Goal: Information Seeking & Learning: Learn about a topic

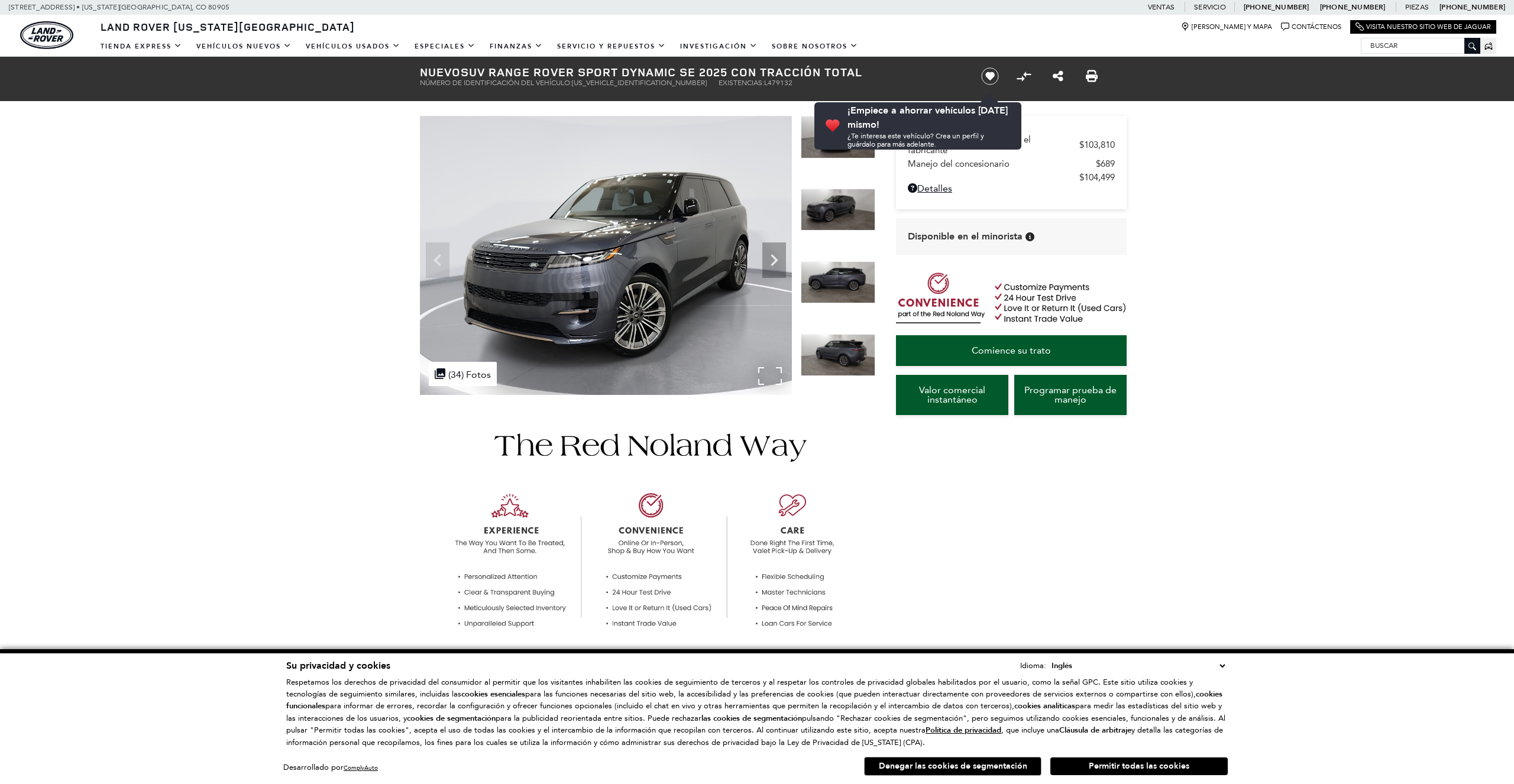
click at [597, 325] on img at bounding box center [605, 255] width 372 height 279
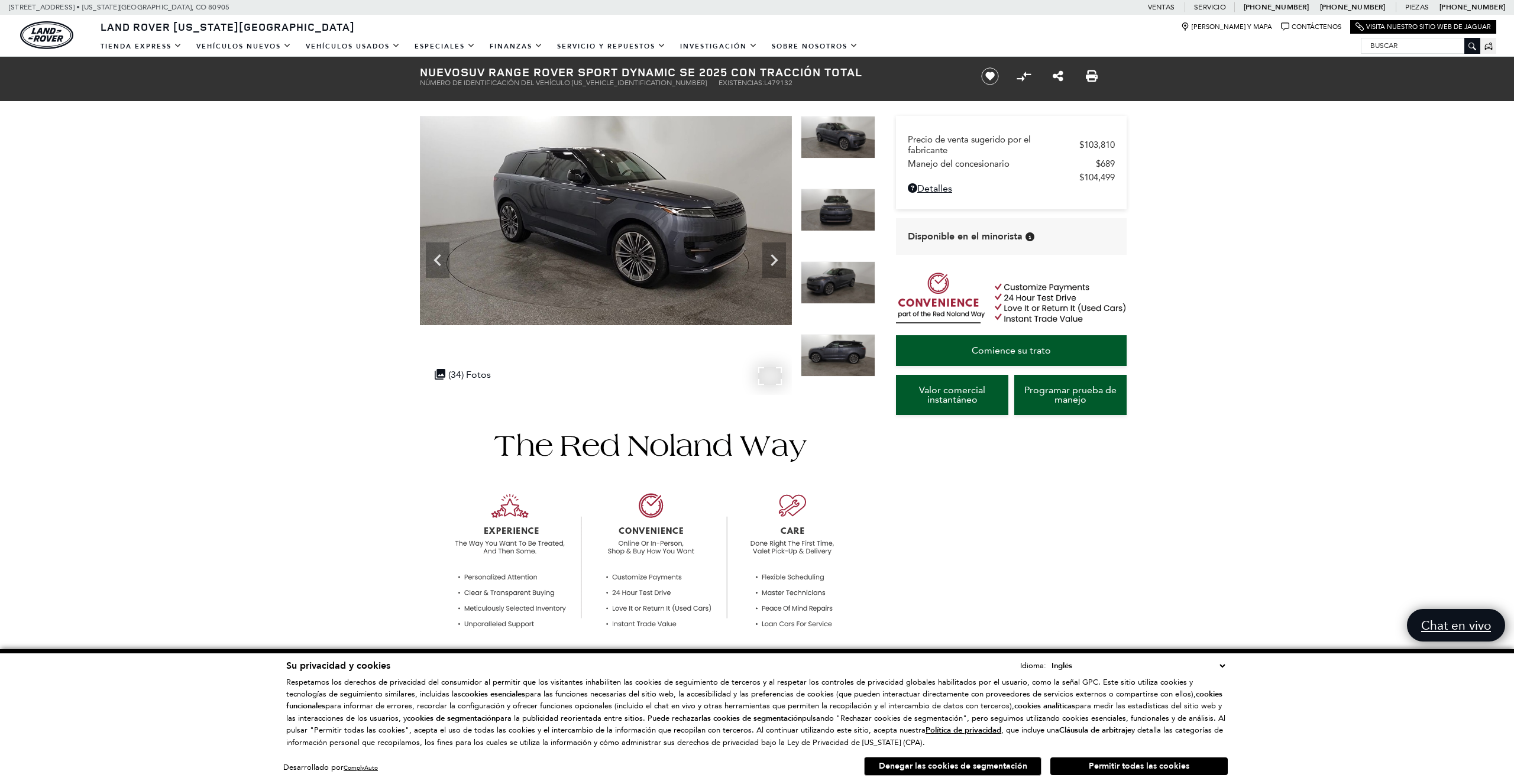
click at [644, 249] on img at bounding box center [605, 220] width 372 height 209
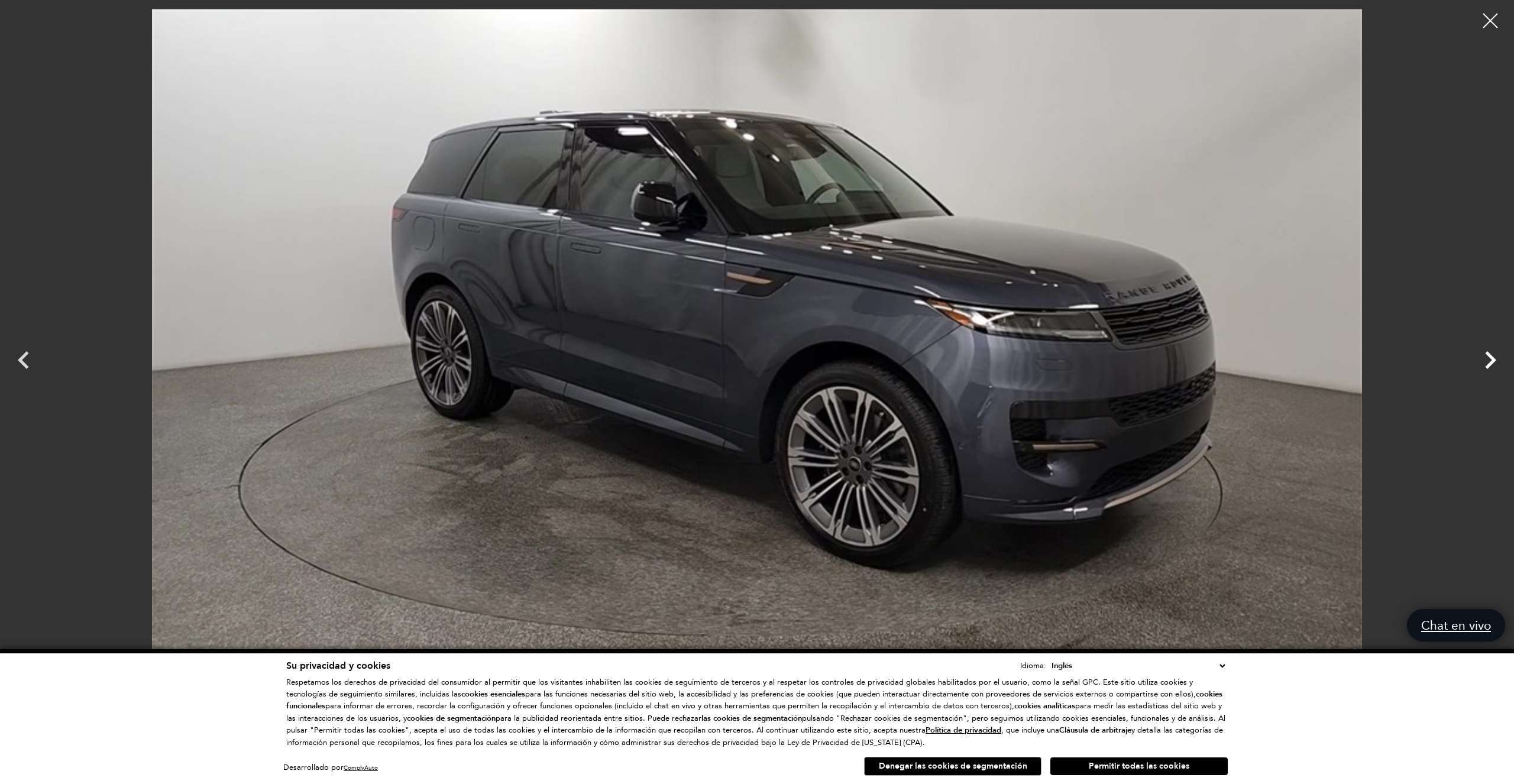
click at [1488, 360] on icon "Próximo" at bounding box center [1491, 360] width 35 height 35
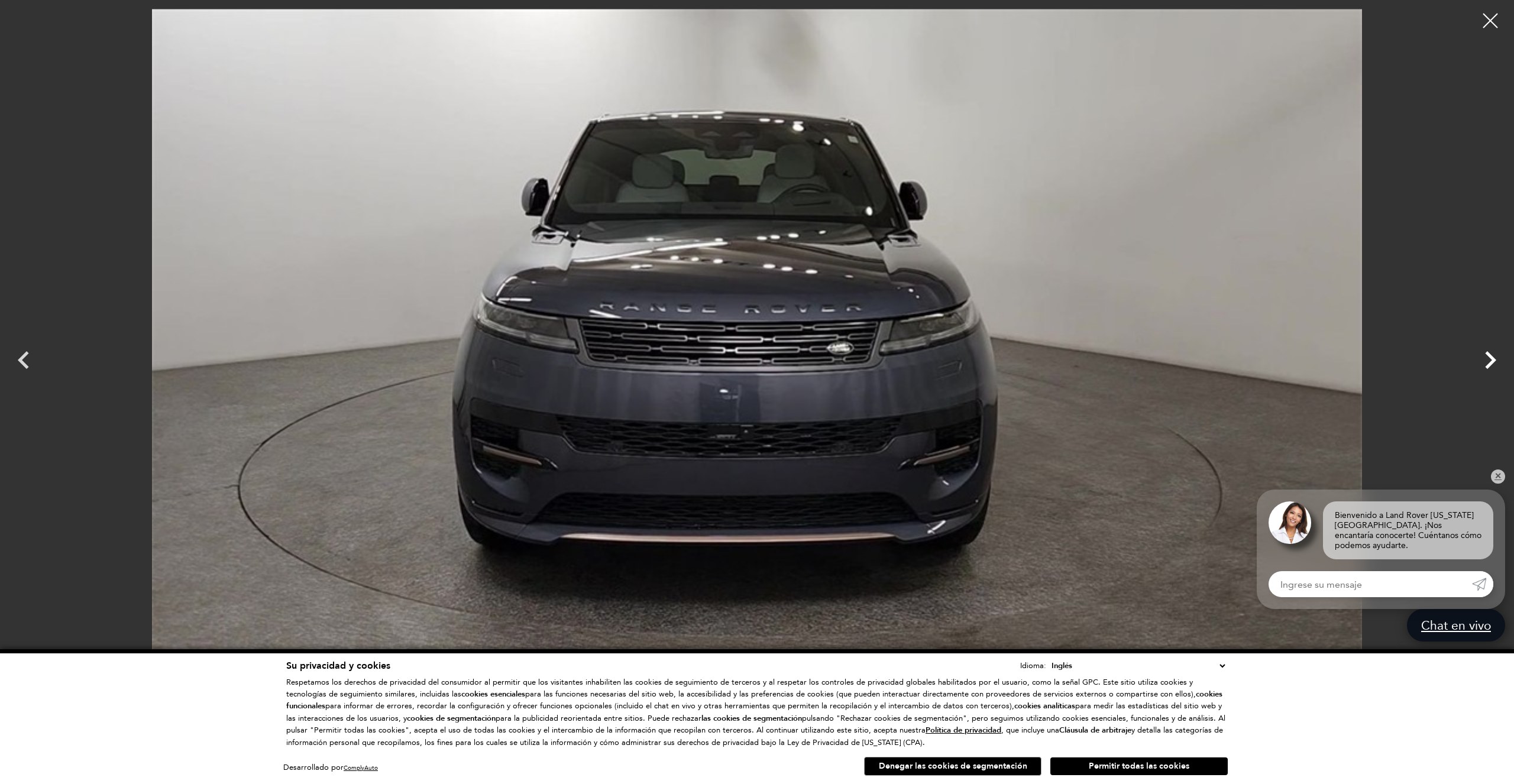
click at [1488, 360] on icon "Próximo" at bounding box center [1491, 360] width 35 height 35
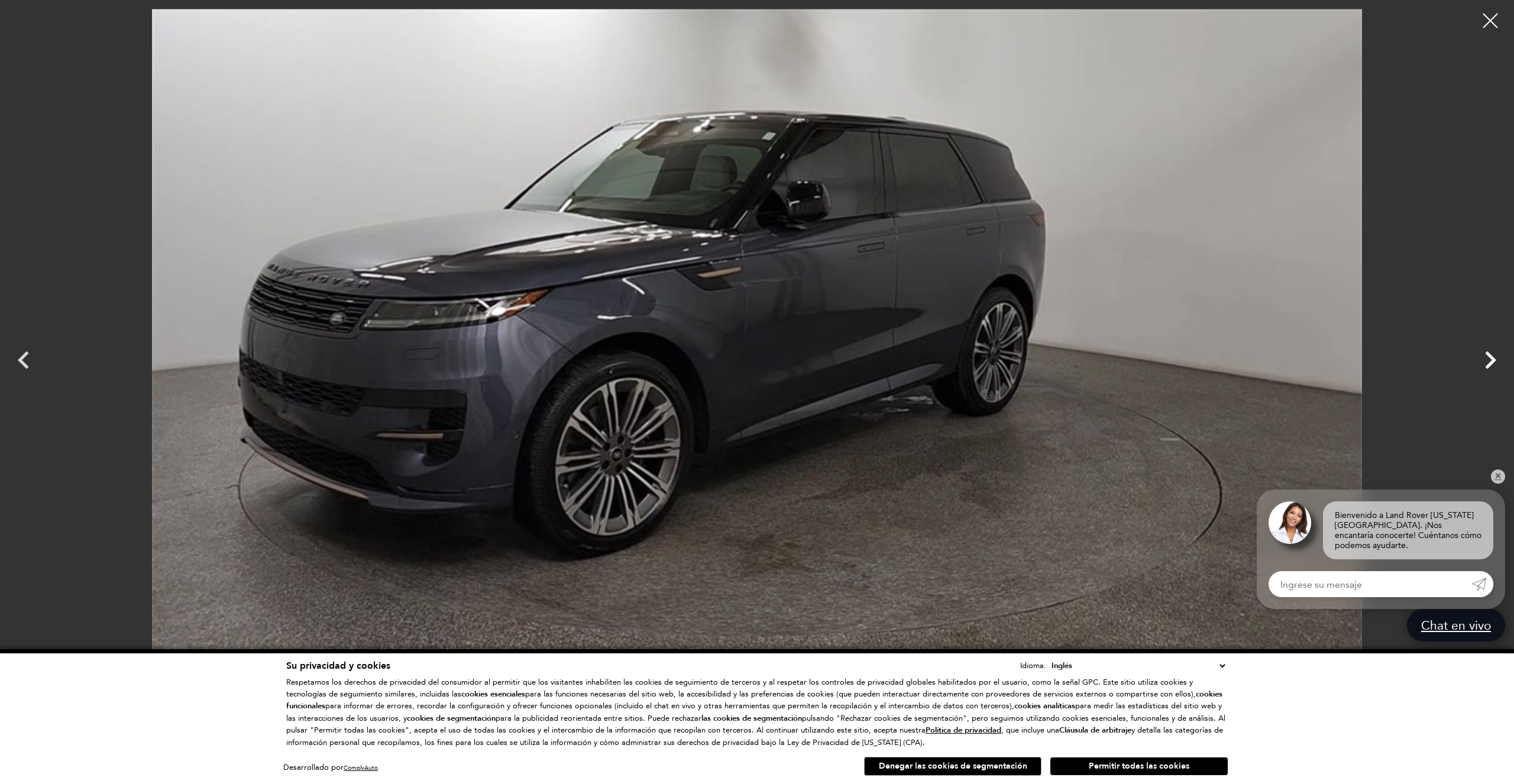
click at [1488, 360] on icon "Próximo" at bounding box center [1491, 360] width 35 height 35
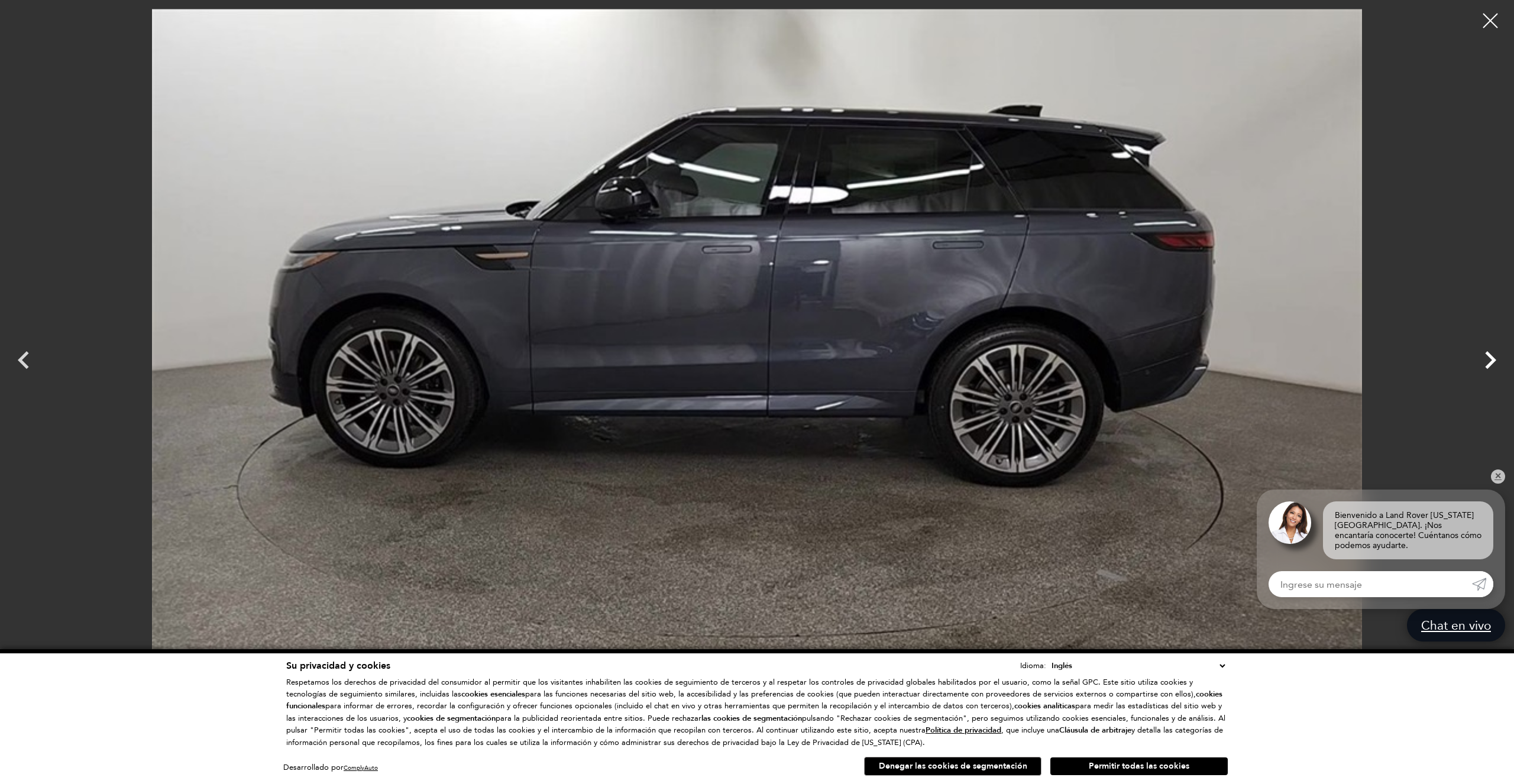
click at [1488, 360] on icon "Próximo" at bounding box center [1491, 360] width 35 height 35
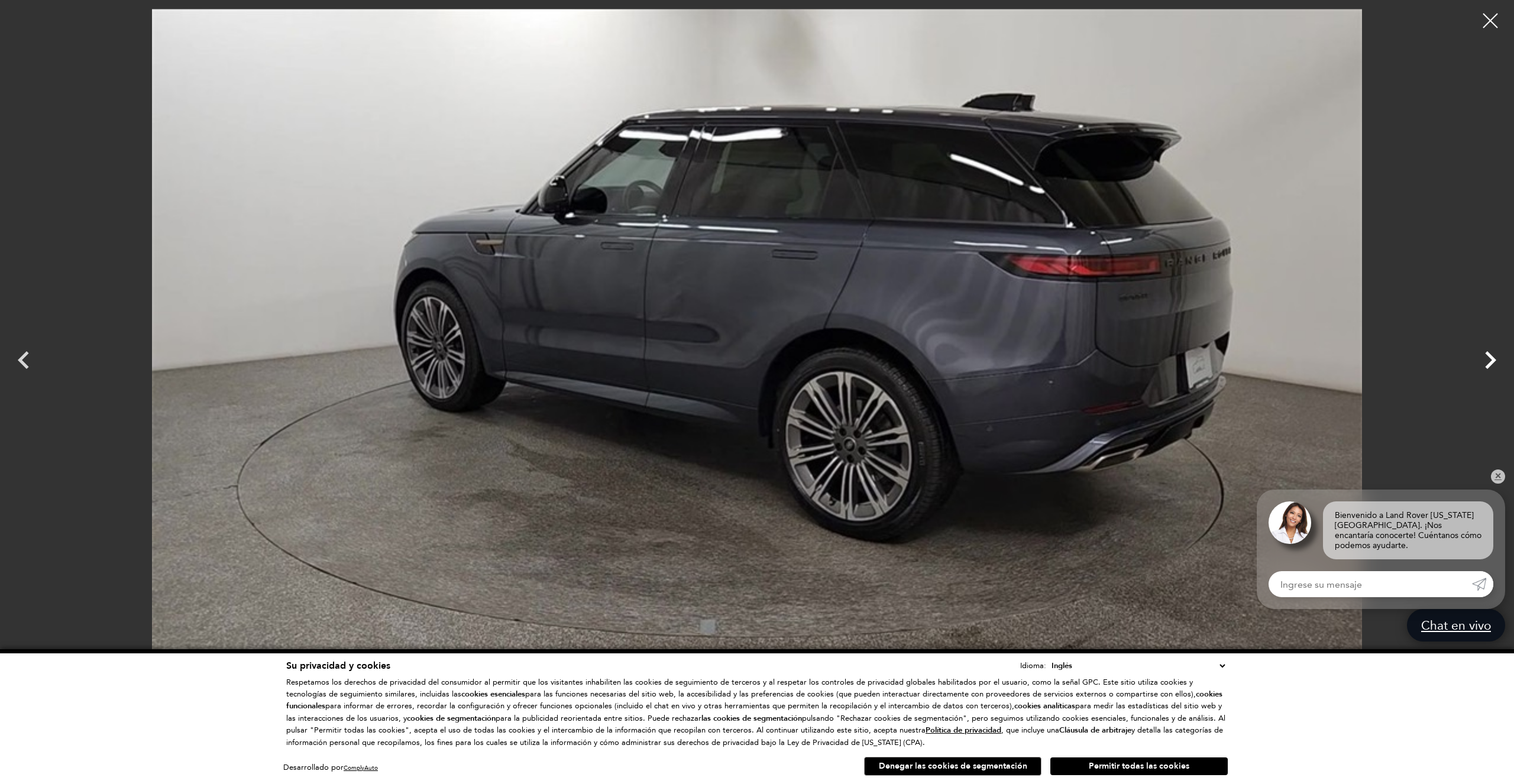
click at [1488, 360] on icon "Próximo" at bounding box center [1491, 360] width 35 height 35
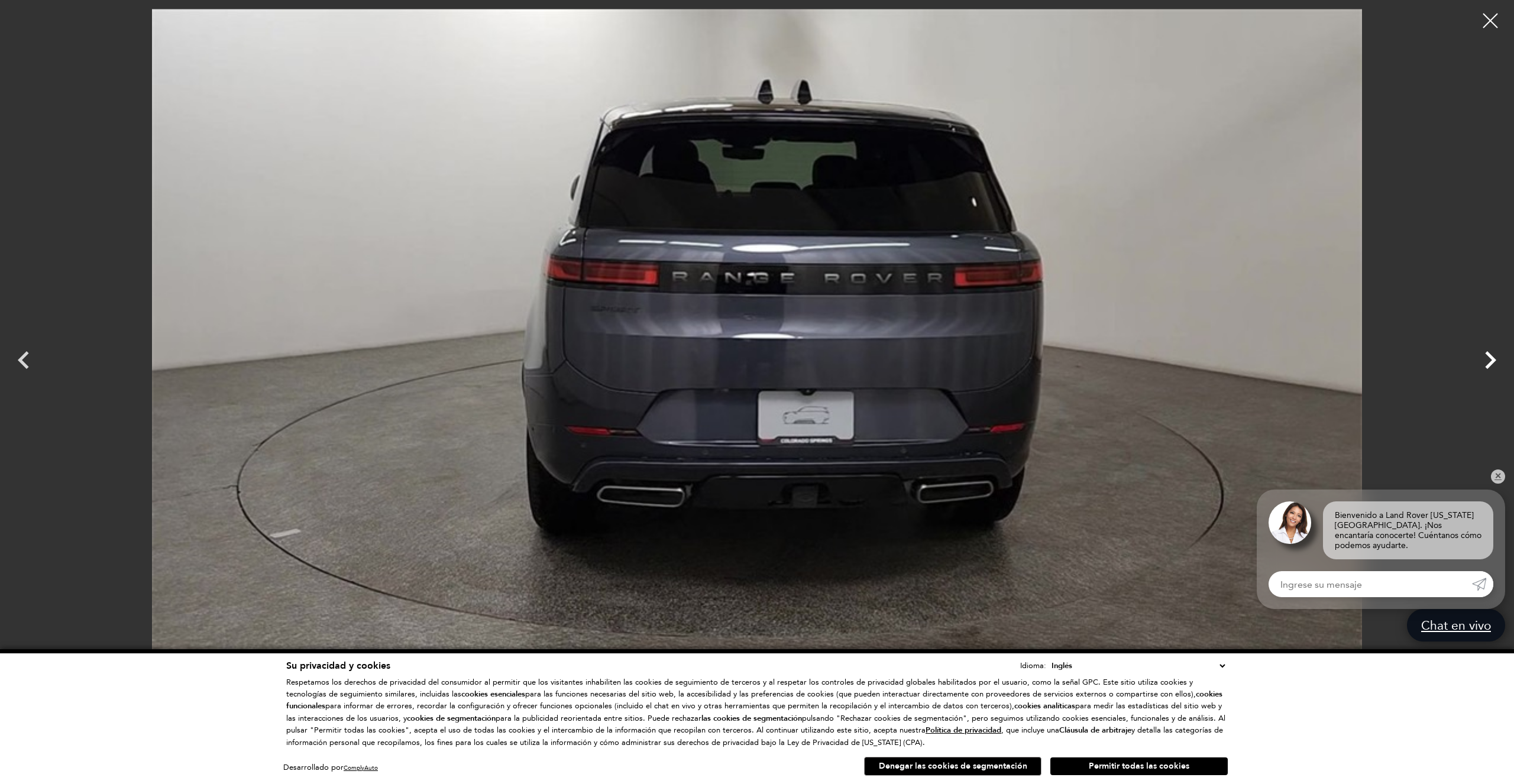
click at [1488, 360] on icon "Próximo" at bounding box center [1491, 360] width 35 height 35
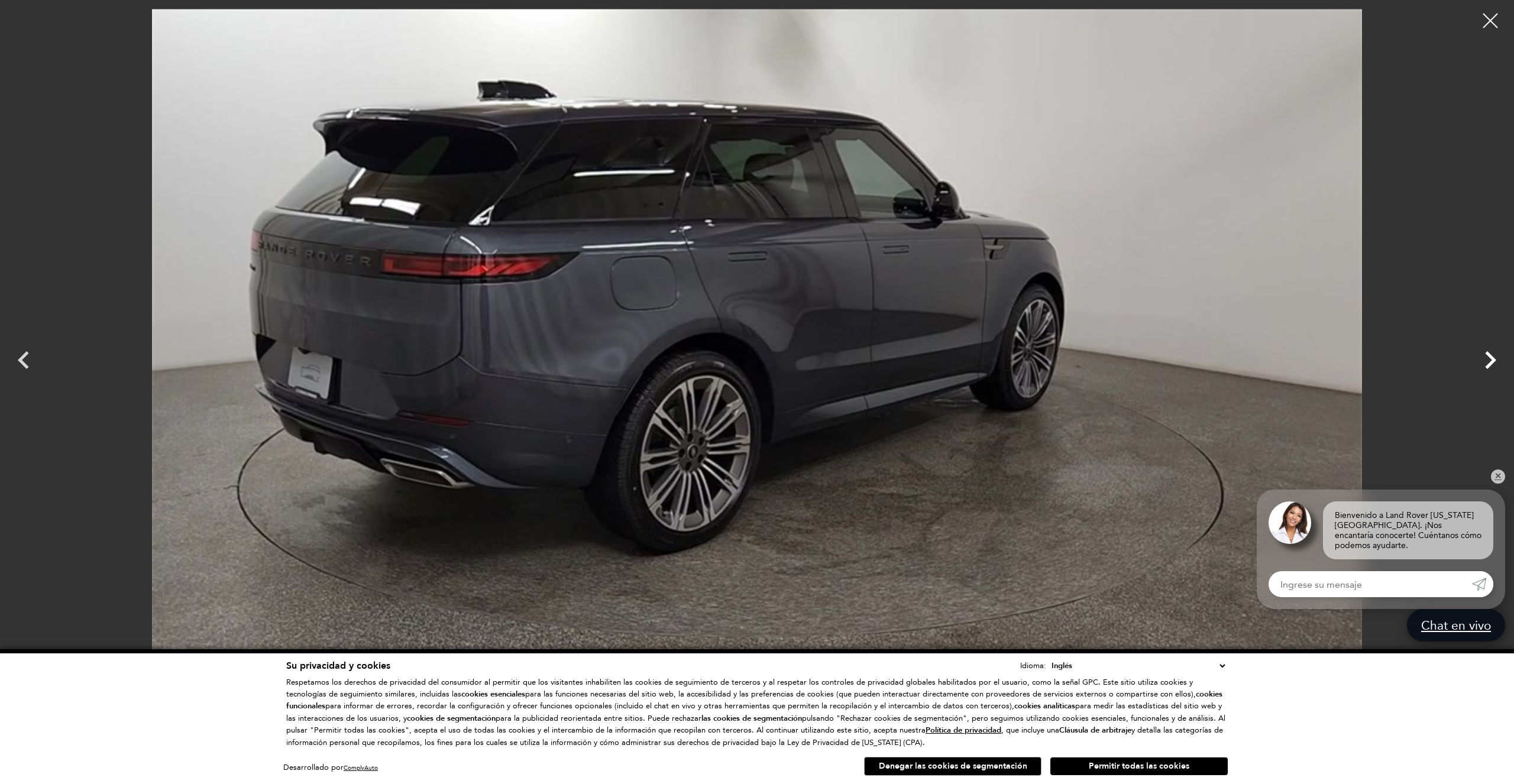
click at [1488, 360] on icon "Próximo" at bounding box center [1491, 360] width 35 height 35
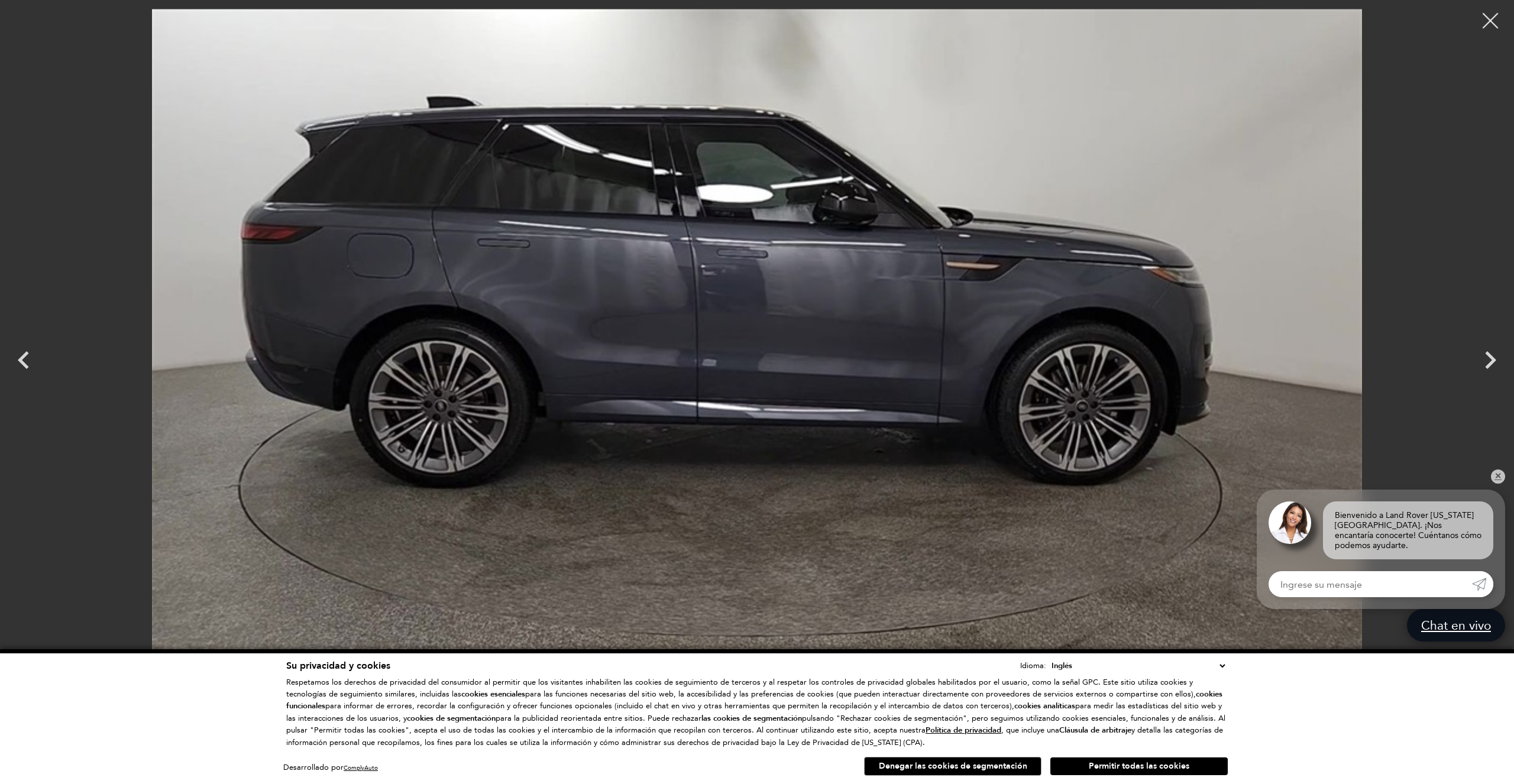
click at [1494, 18] on div at bounding box center [1491, 21] width 31 height 31
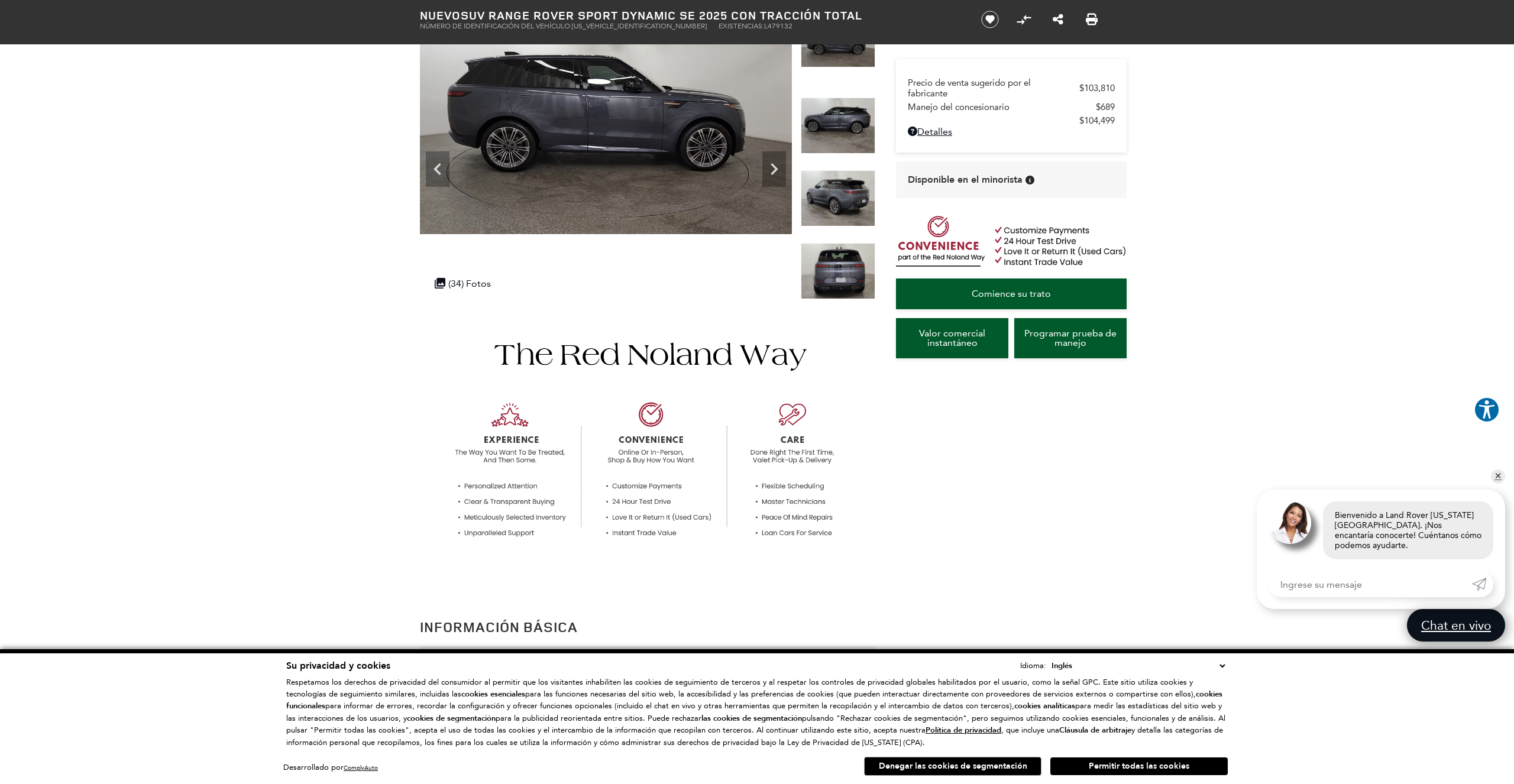
scroll to position [96, 0]
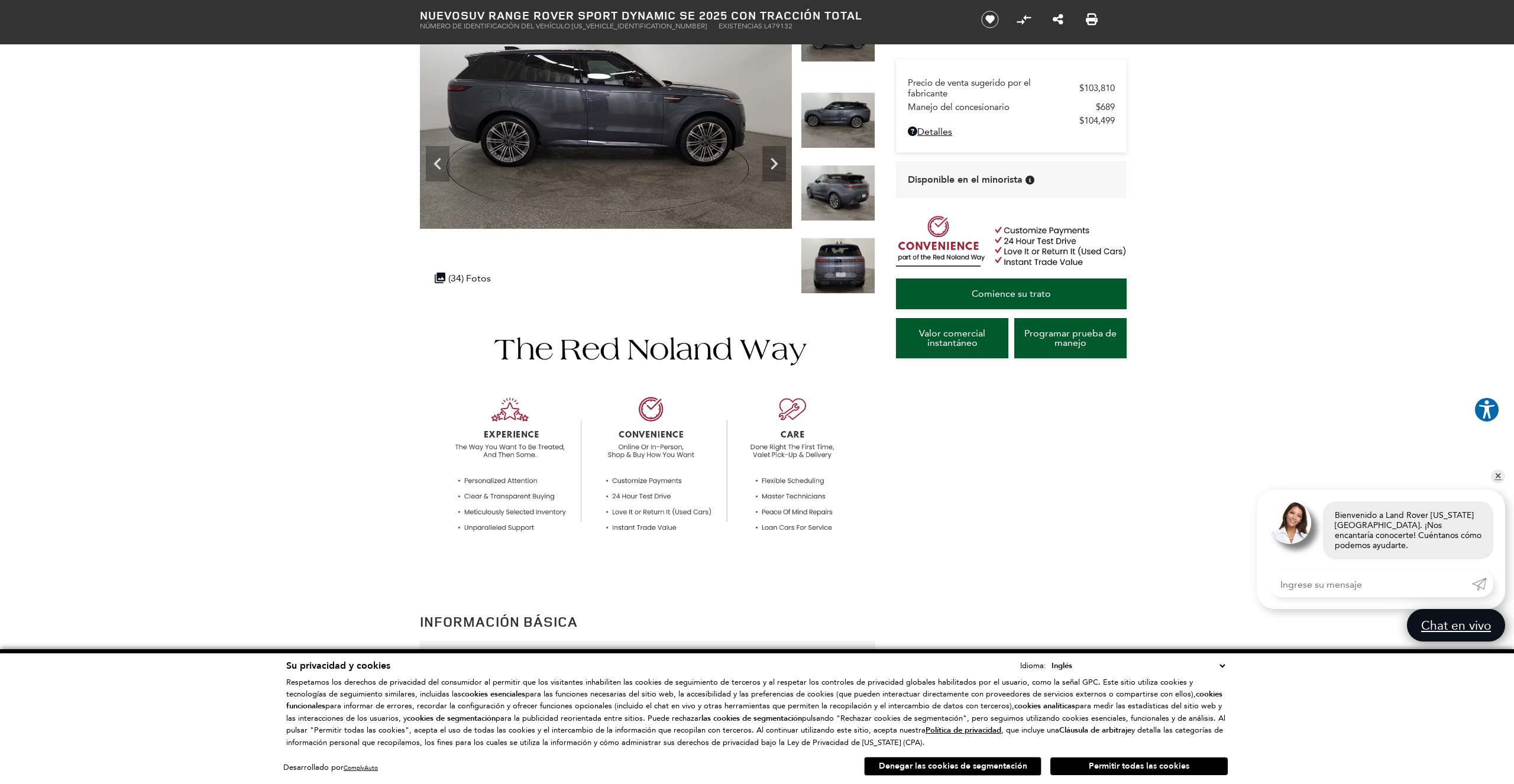
click at [829, 261] on img at bounding box center [838, 266] width 75 height 56
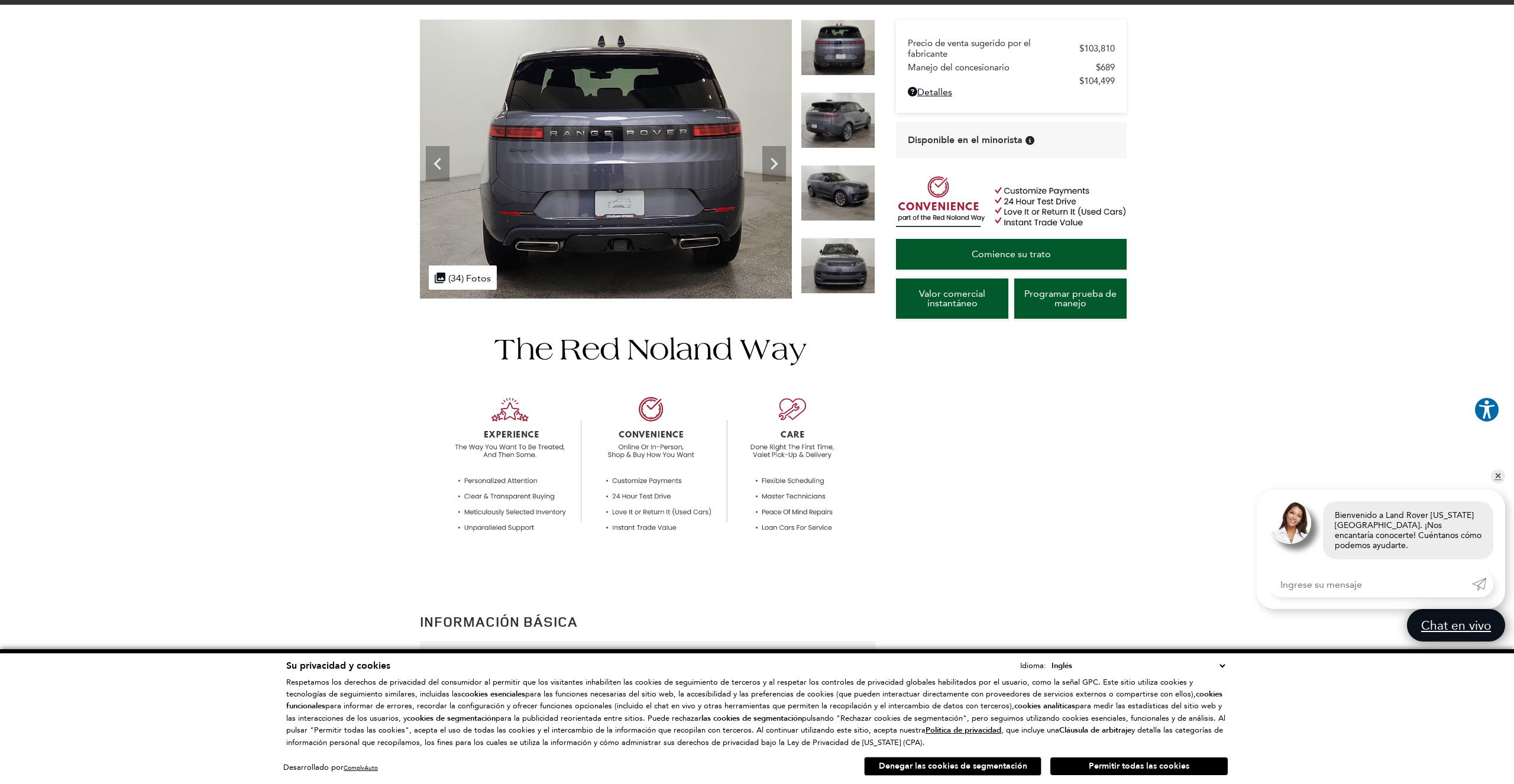
scroll to position [0, 0]
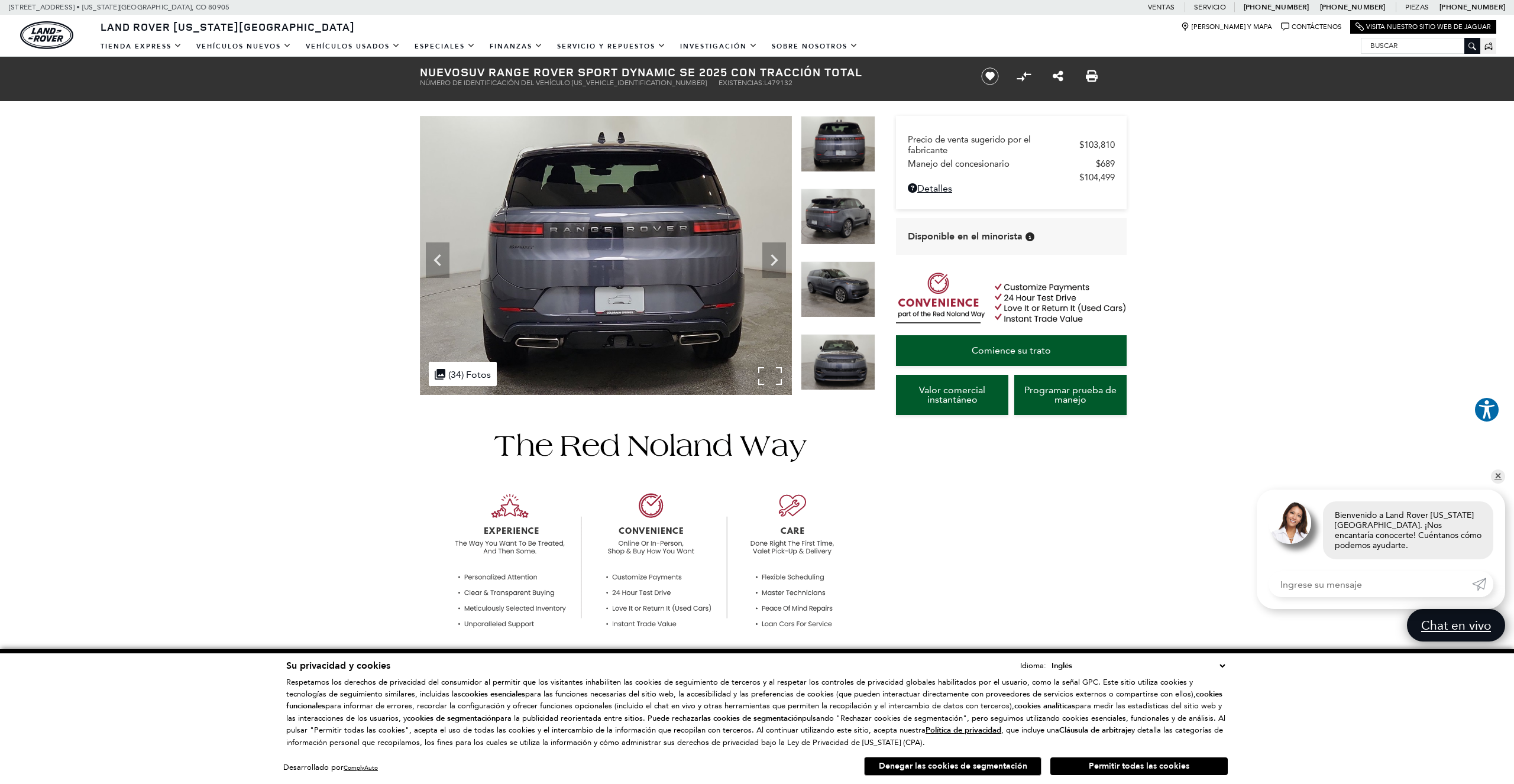
click at [494, 258] on img at bounding box center [605, 255] width 372 height 279
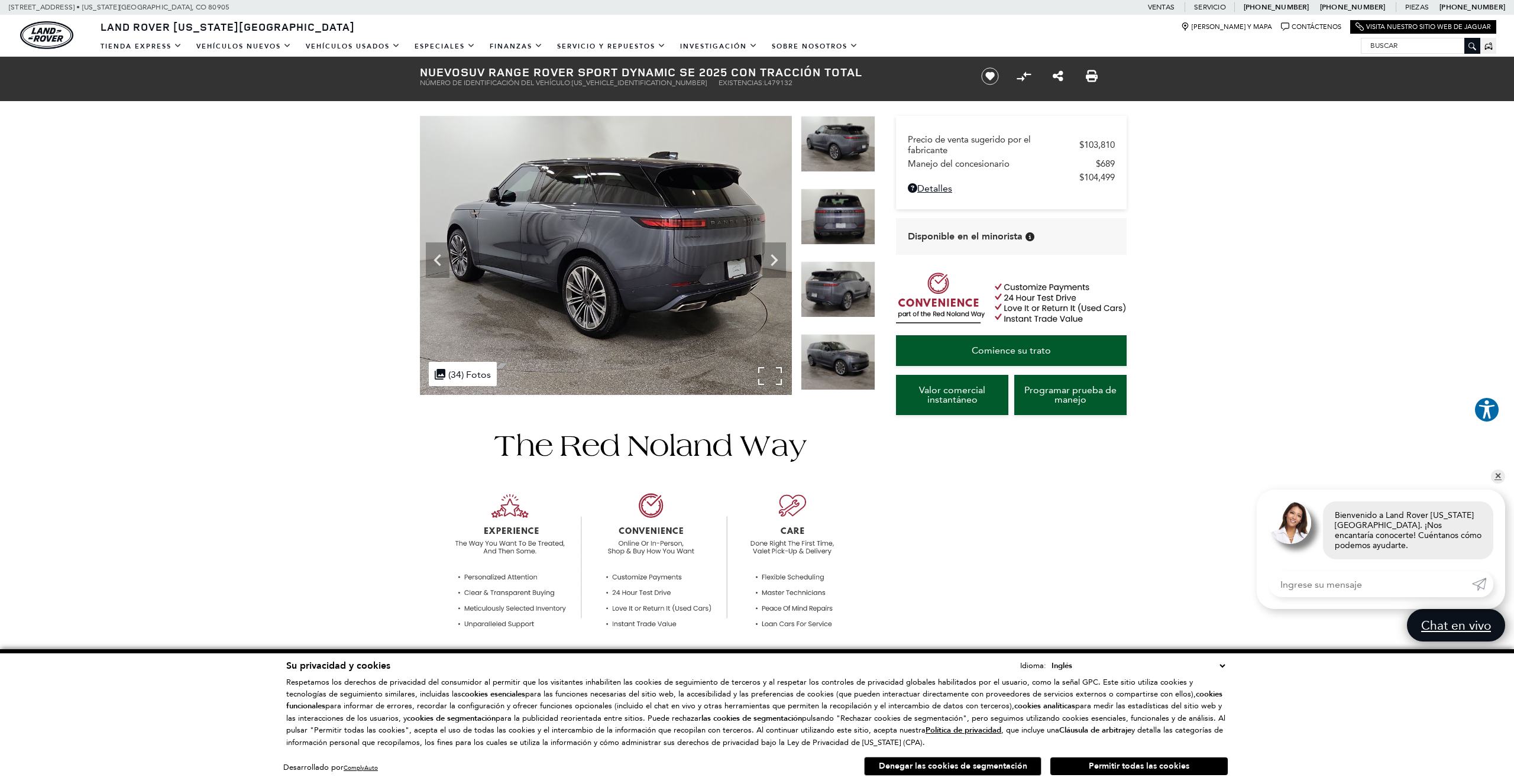
click at [551, 255] on img at bounding box center [605, 255] width 372 height 279
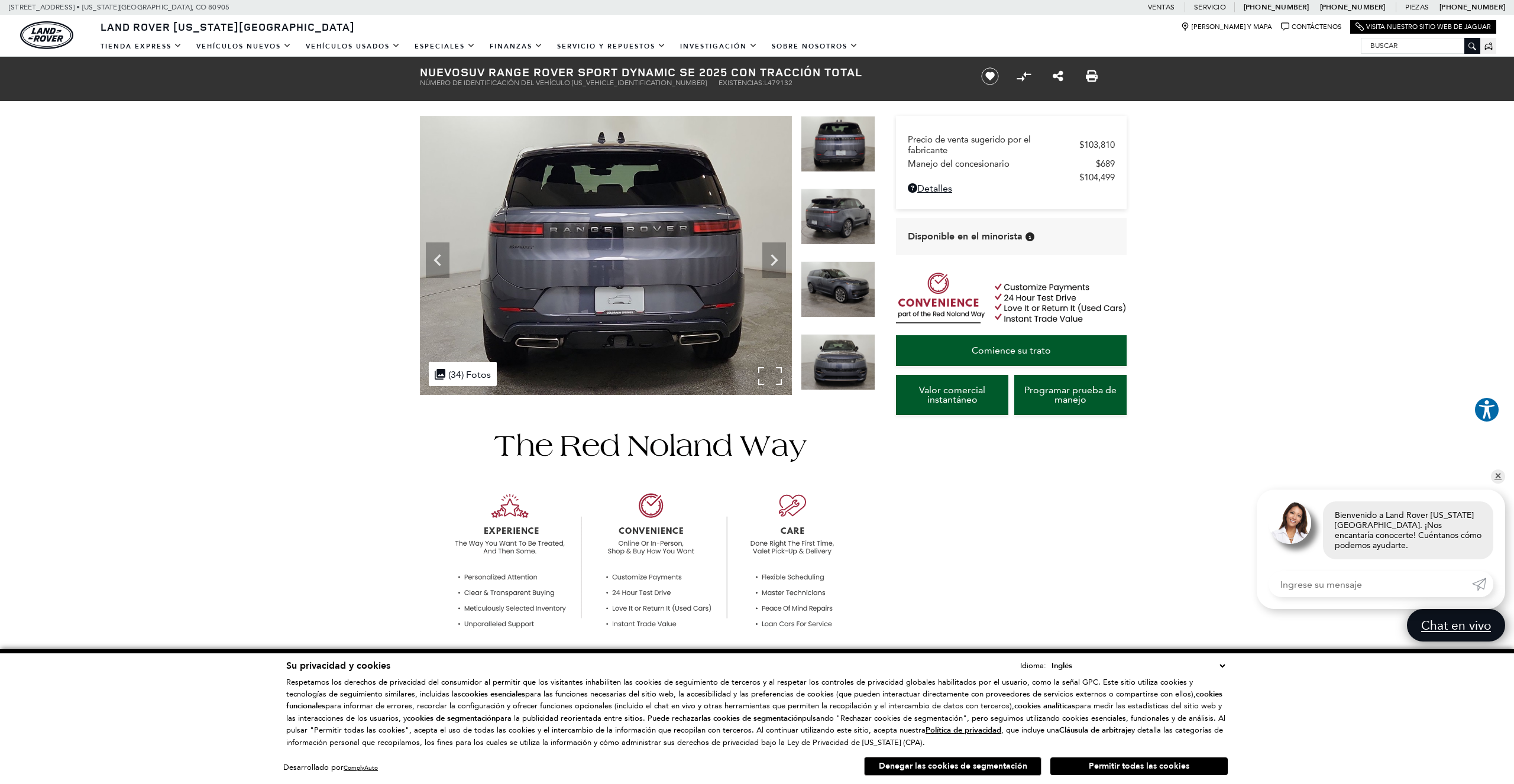
click at [556, 255] on img at bounding box center [605, 255] width 372 height 279
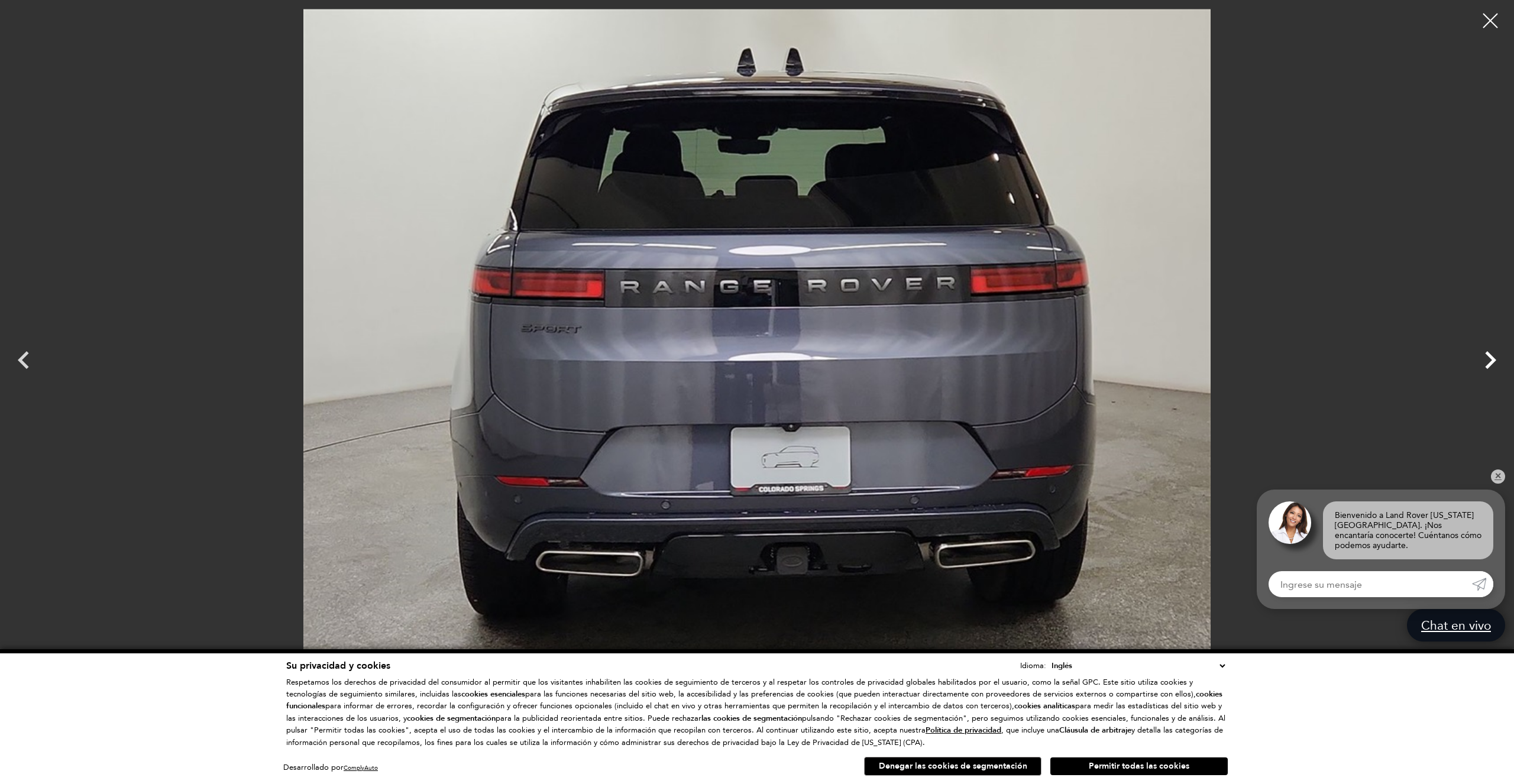
click at [1490, 363] on icon "Próximo" at bounding box center [1491, 360] width 11 height 18
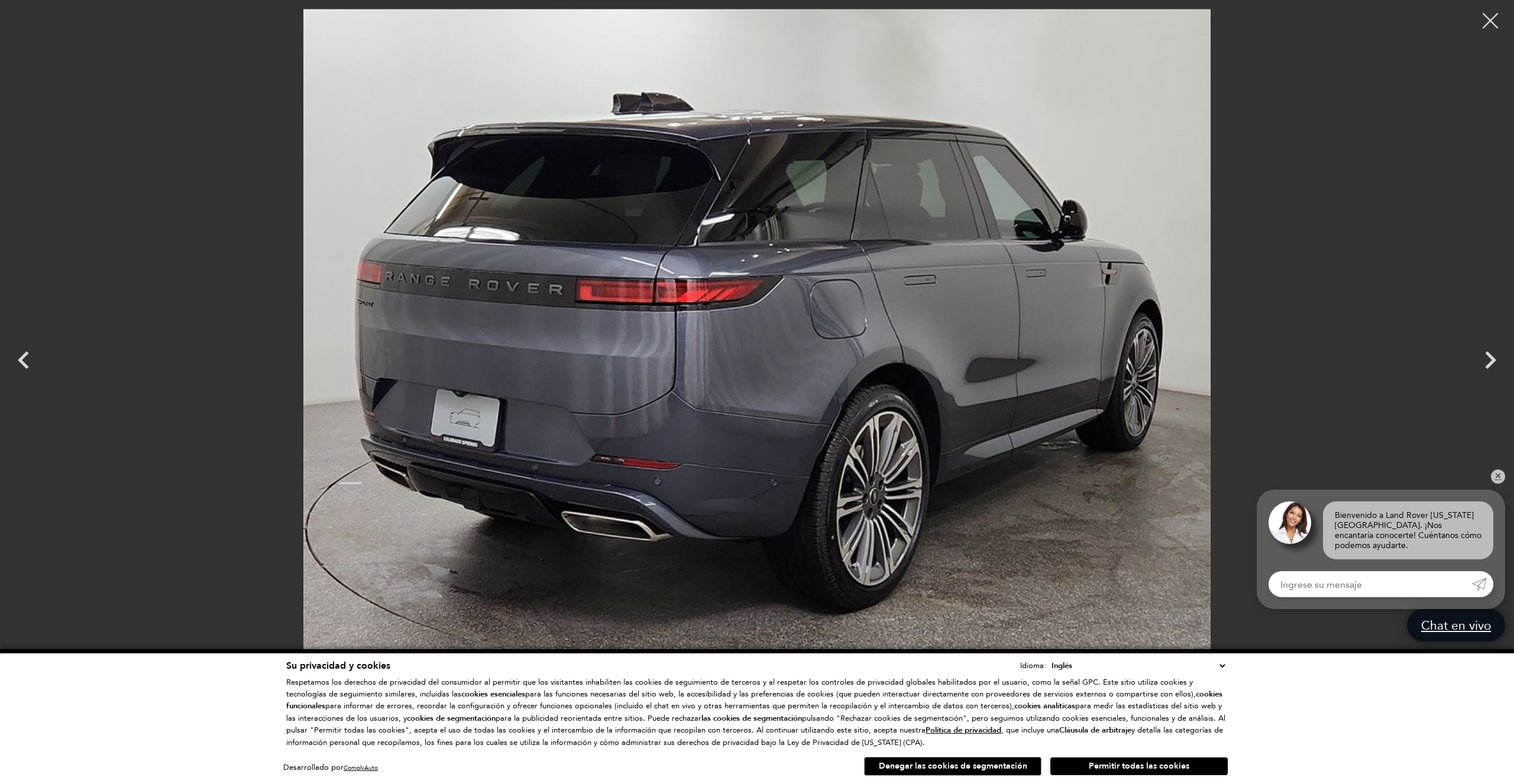
click at [1494, 19] on div at bounding box center [1491, 21] width 31 height 31
